Goal: Task Accomplishment & Management: Manage account settings

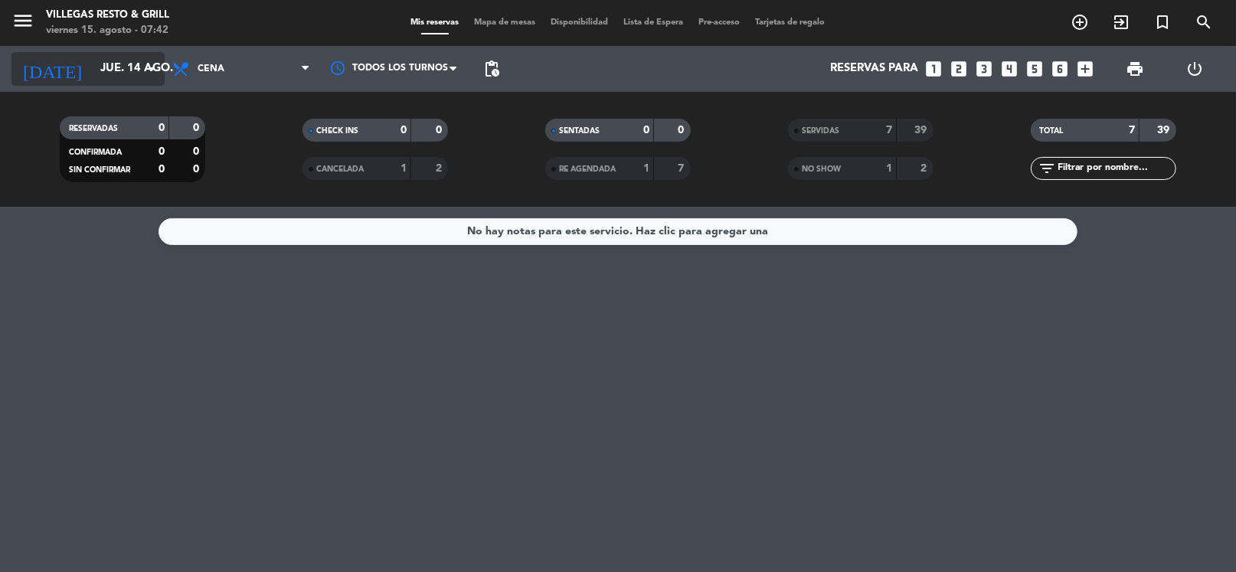
click at [147, 76] on icon "arrow_drop_down" at bounding box center [151, 69] width 18 height 18
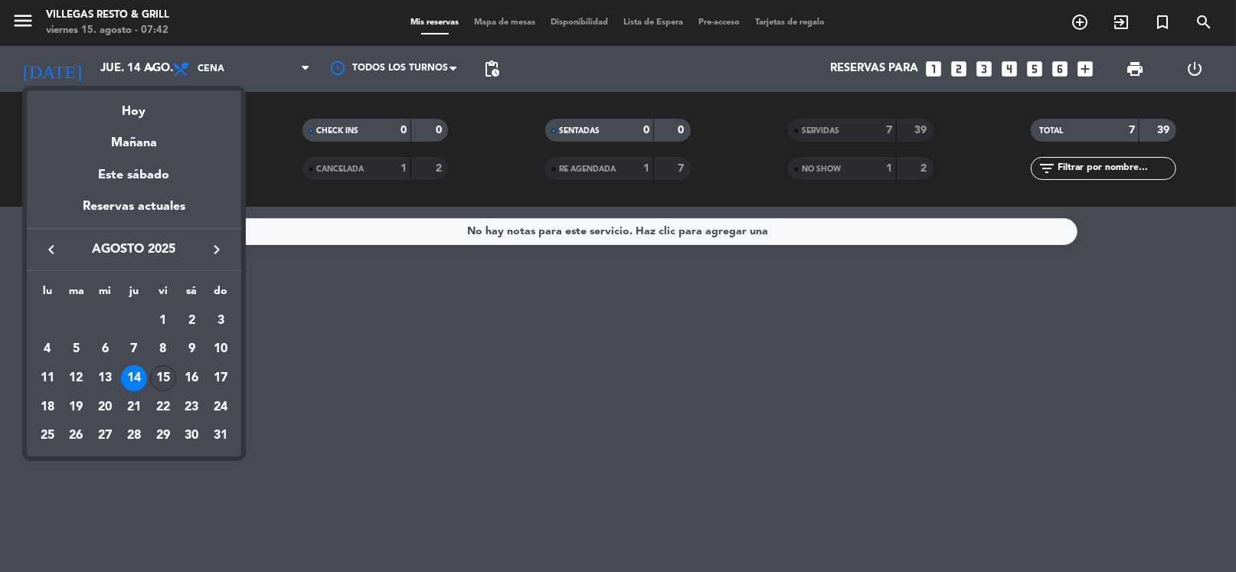
click at [167, 383] on div "15" at bounding box center [163, 378] width 26 height 26
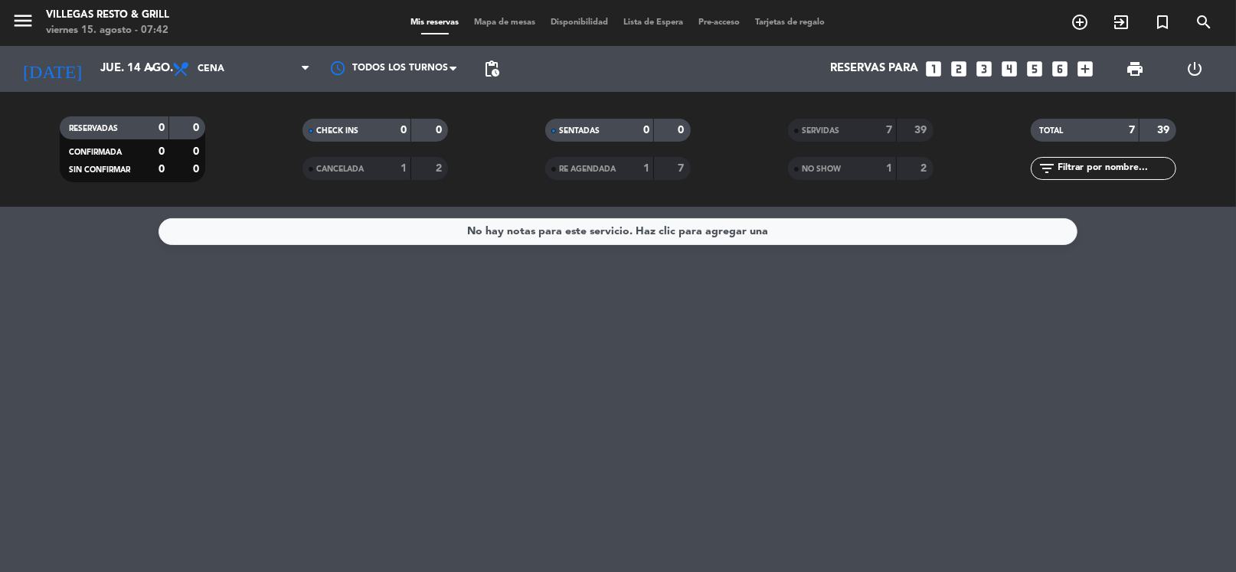
type input "vie. 15 ago."
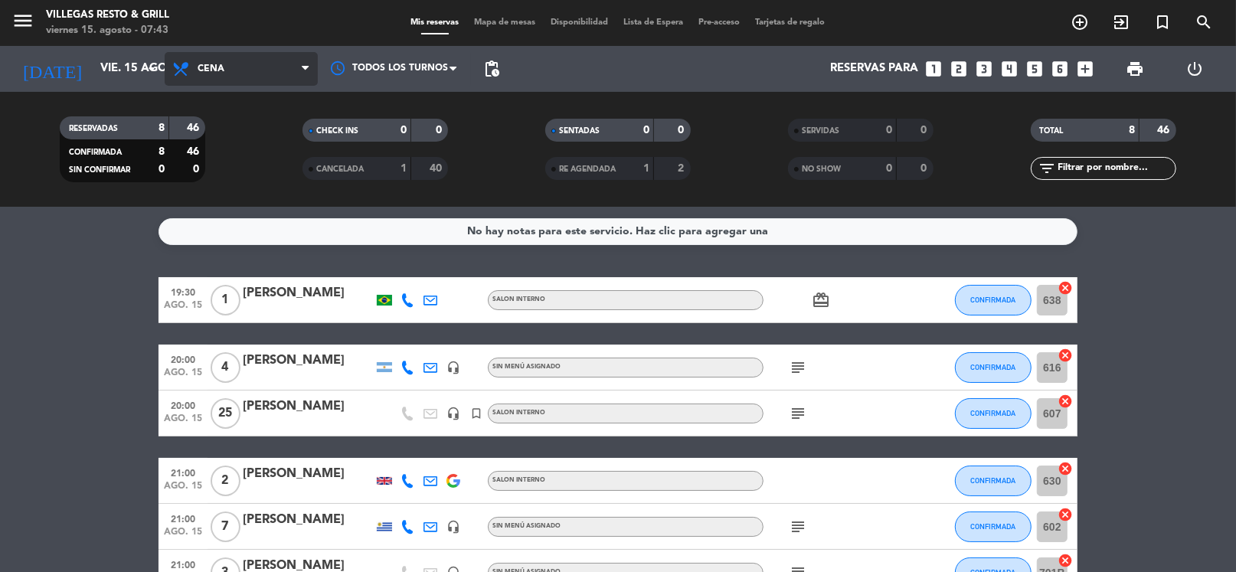
click at [213, 80] on span "Cena" at bounding box center [241, 69] width 153 height 34
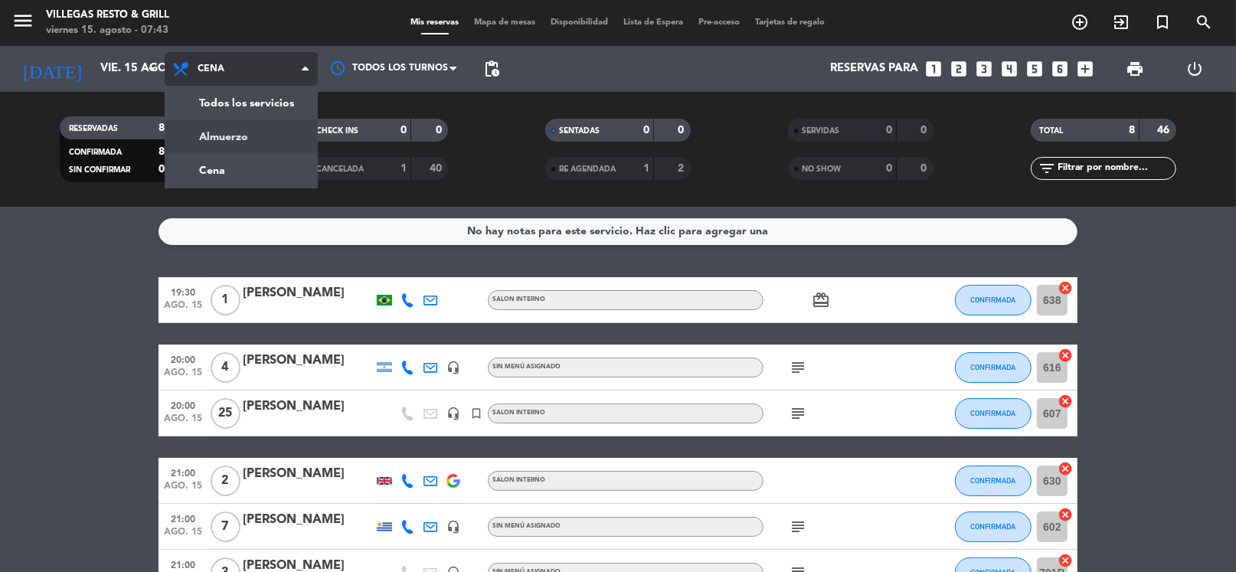
click at [227, 140] on div "menu [PERSON_NAME] Resto & Grill [DATE] 15. agosto - 07:43 Mis reservas Mapa de…" at bounding box center [618, 103] width 1236 height 207
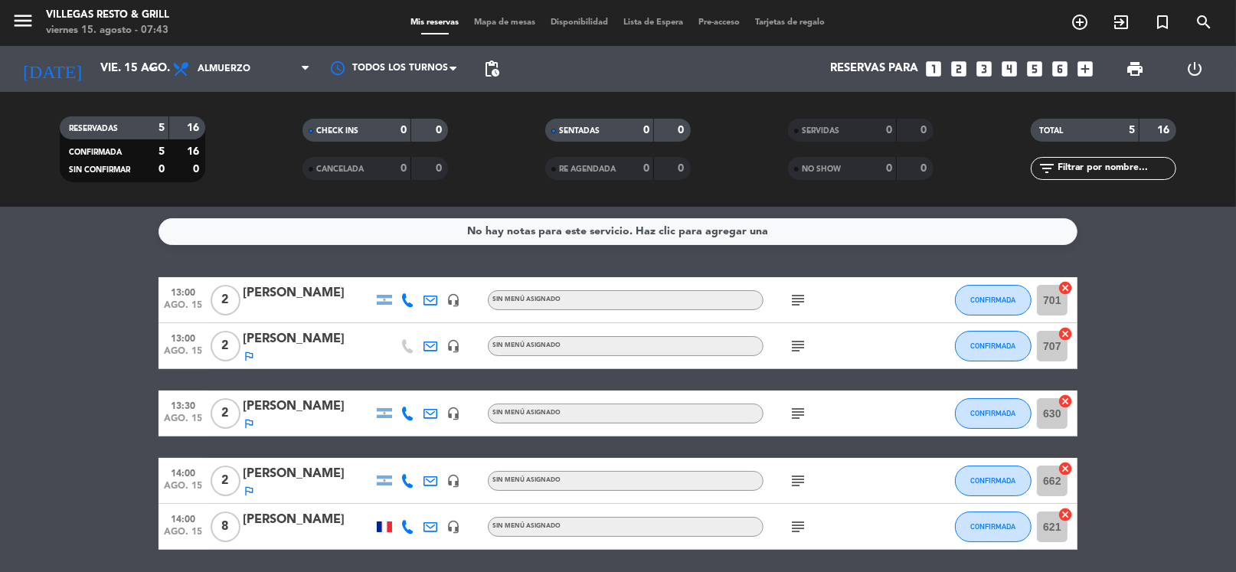
scroll to position [54, 0]
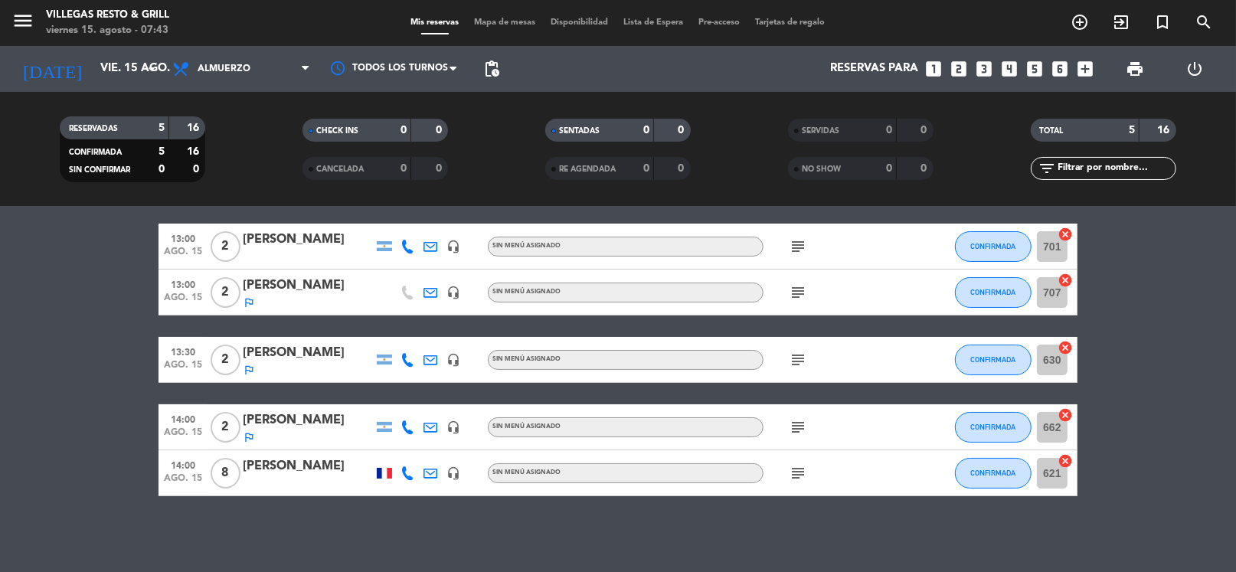
click at [798, 474] on icon "subject" at bounding box center [798, 473] width 18 height 18
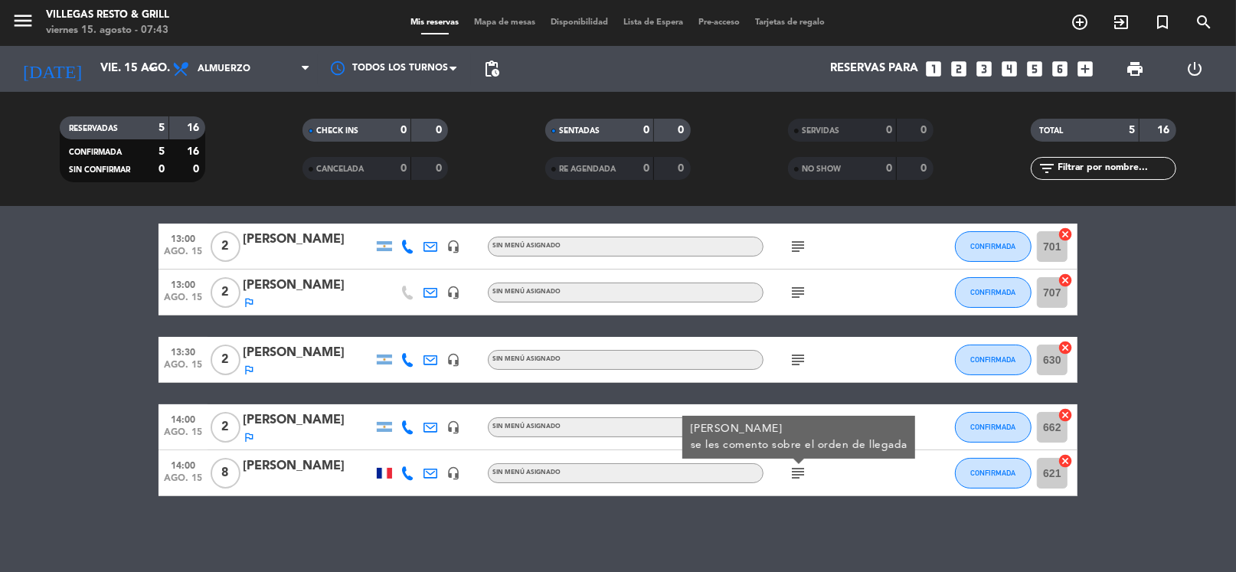
click at [798, 474] on icon "subject" at bounding box center [798, 473] width 18 height 18
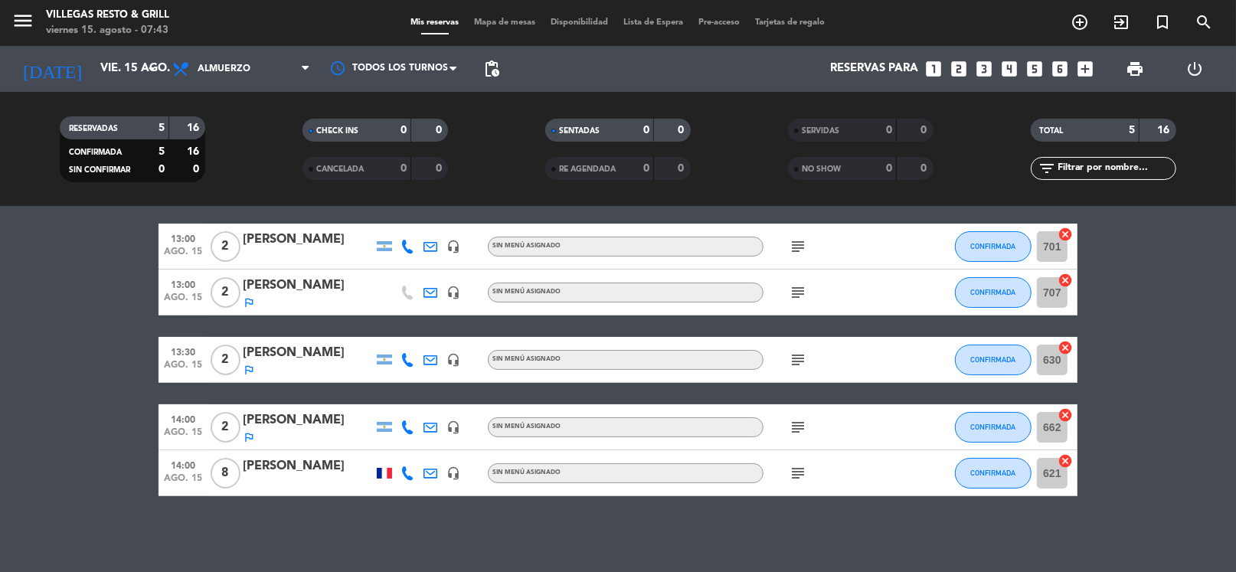
click at [796, 426] on icon "subject" at bounding box center [798, 427] width 18 height 18
click at [803, 352] on icon "subject" at bounding box center [798, 360] width 18 height 18
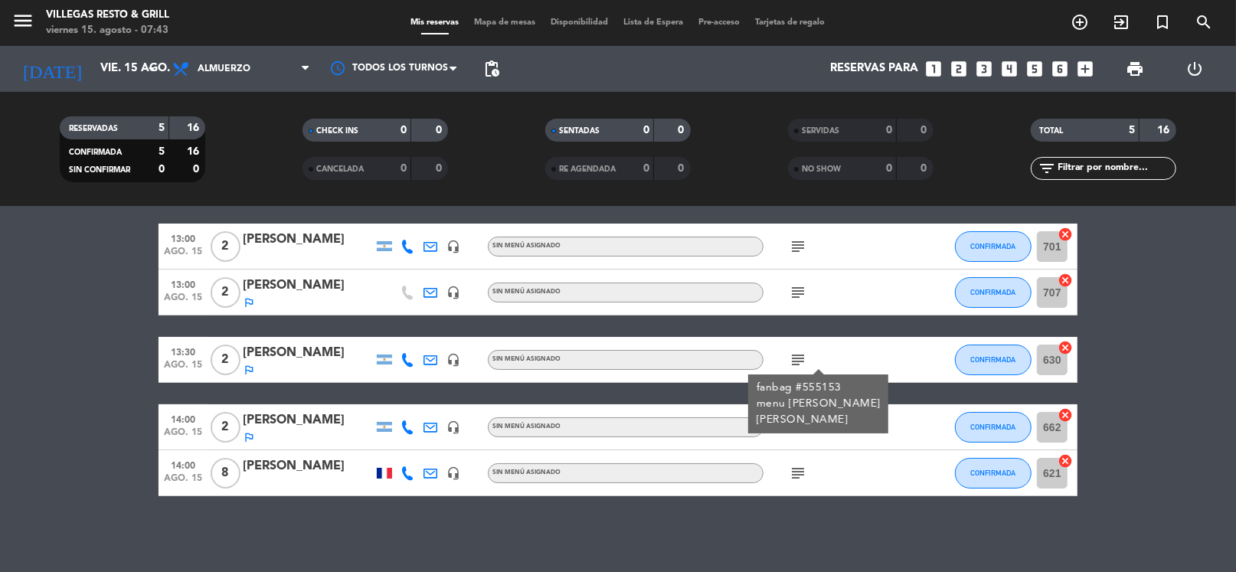
click at [803, 290] on icon "subject" at bounding box center [798, 292] width 18 height 18
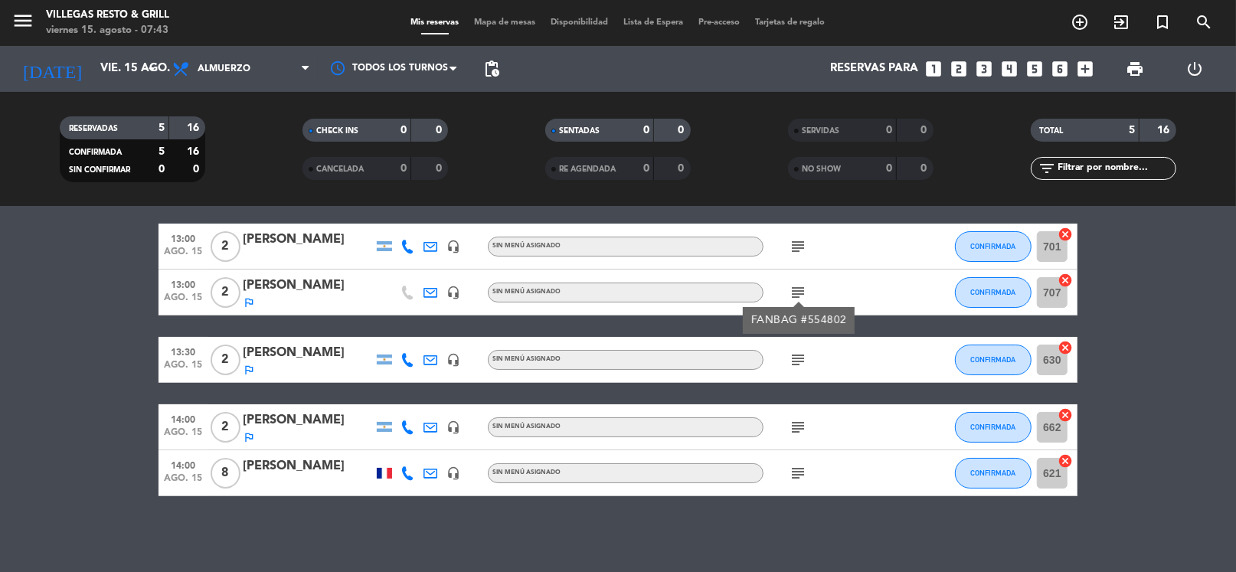
click at [790, 245] on icon "subject" at bounding box center [798, 246] width 18 height 18
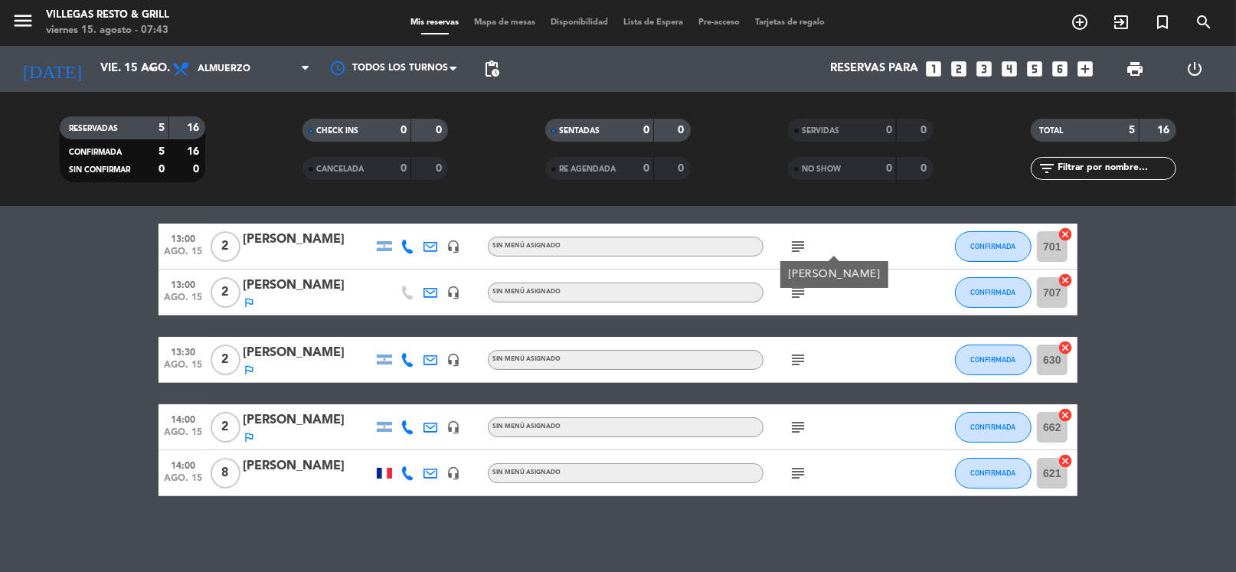
click at [867, 538] on div "No hay notas para este servicio. Haz clic para agregar una 13:00 [DATE] 2 [PERS…" at bounding box center [618, 389] width 1236 height 365
